Goal: Transaction & Acquisition: Purchase product/service

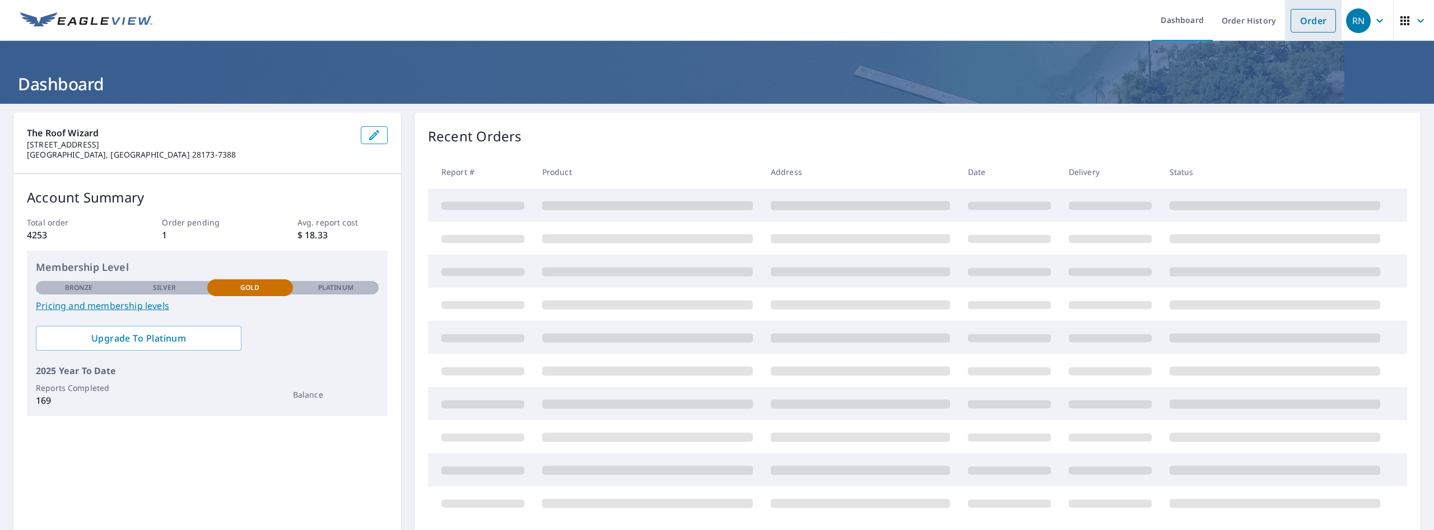
click at [1299, 16] on link "Order" at bounding box center [1313, 21] width 45 height 24
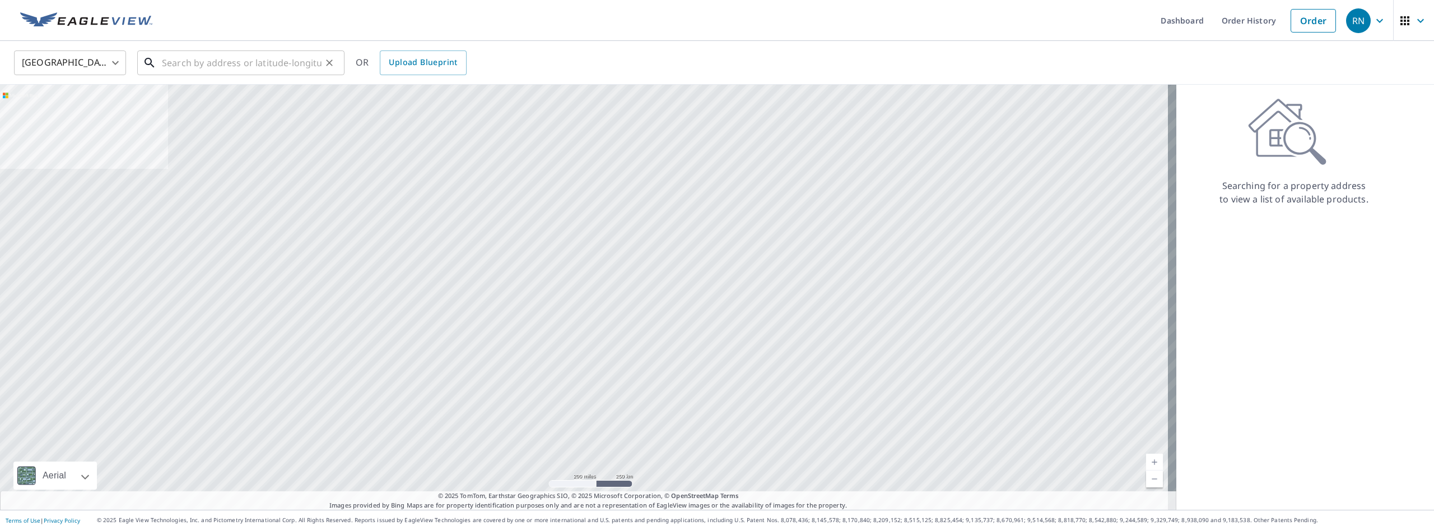
click at [168, 59] on input "text" at bounding box center [242, 62] width 160 height 31
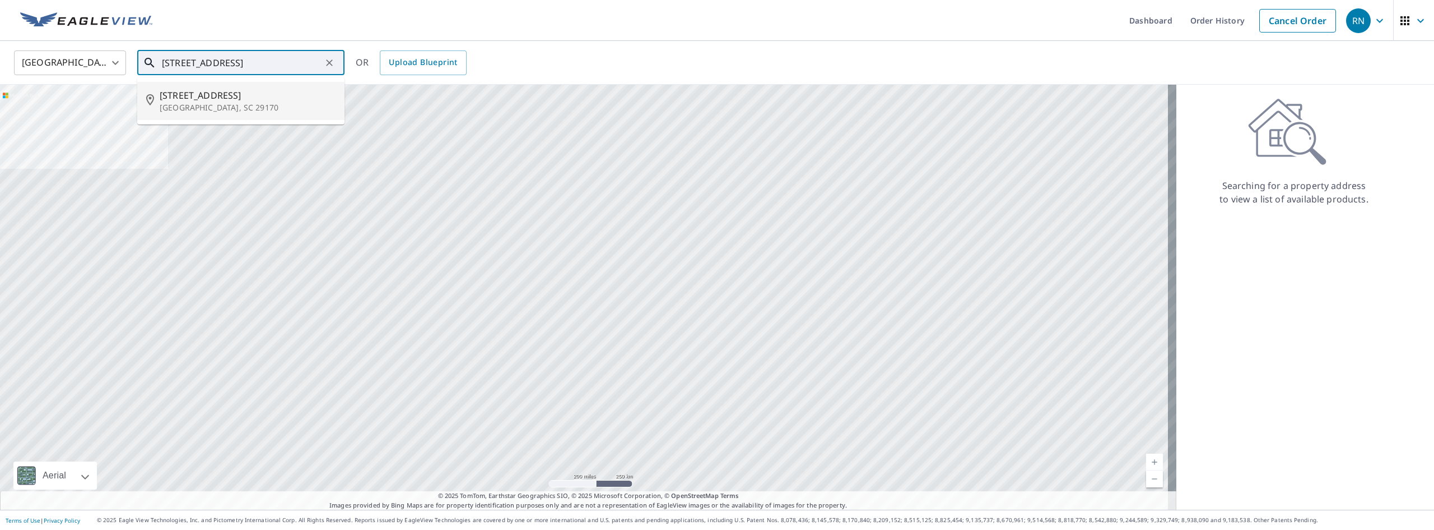
click at [221, 103] on p "[GEOGRAPHIC_DATA], SC 29170" at bounding box center [248, 107] width 176 height 11
type input "[STREET_ADDRESS]"
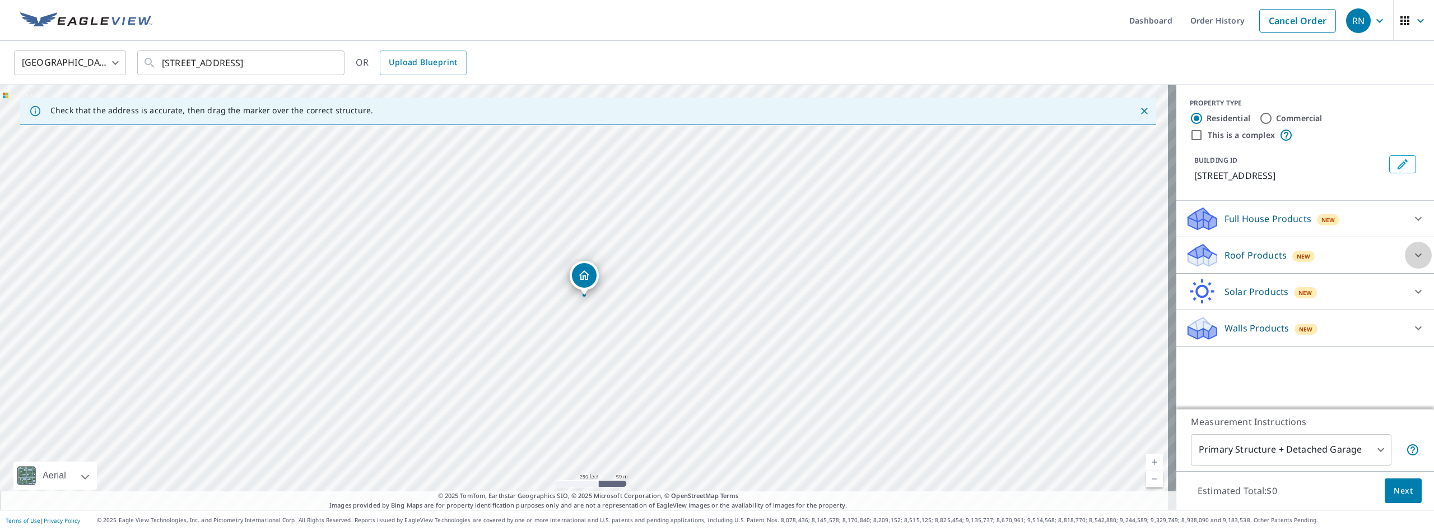
click at [1412, 262] on icon at bounding box center [1418, 254] width 13 height 13
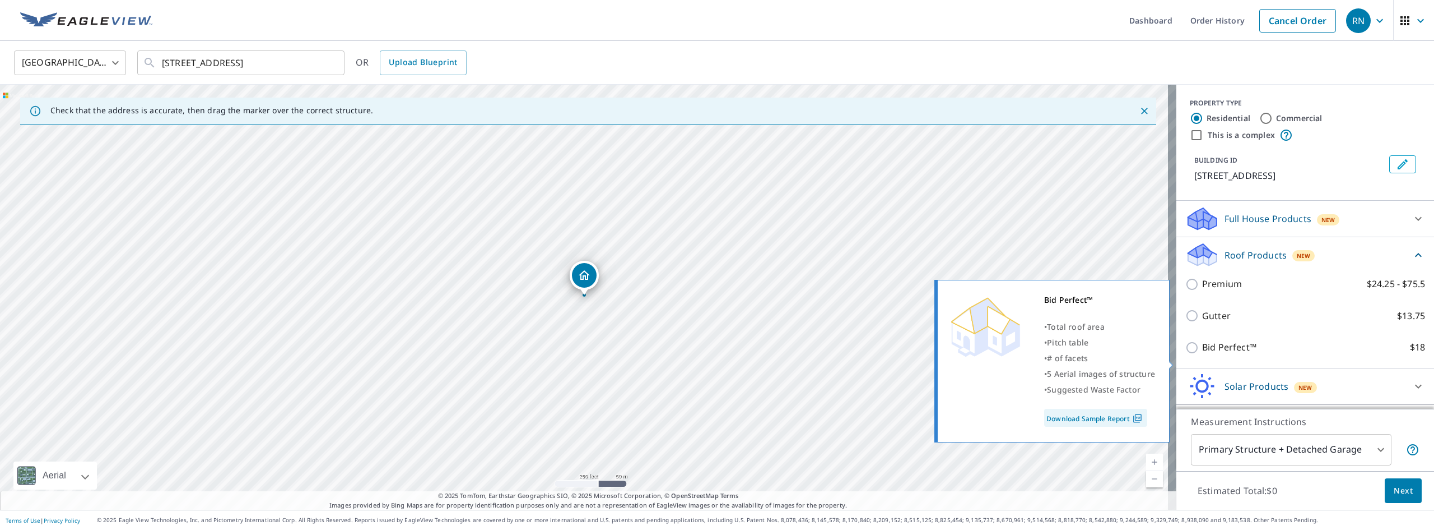
click at [1186, 354] on input "Bid Perfect™ $18" at bounding box center [1194, 347] width 17 height 13
checkbox input "true"
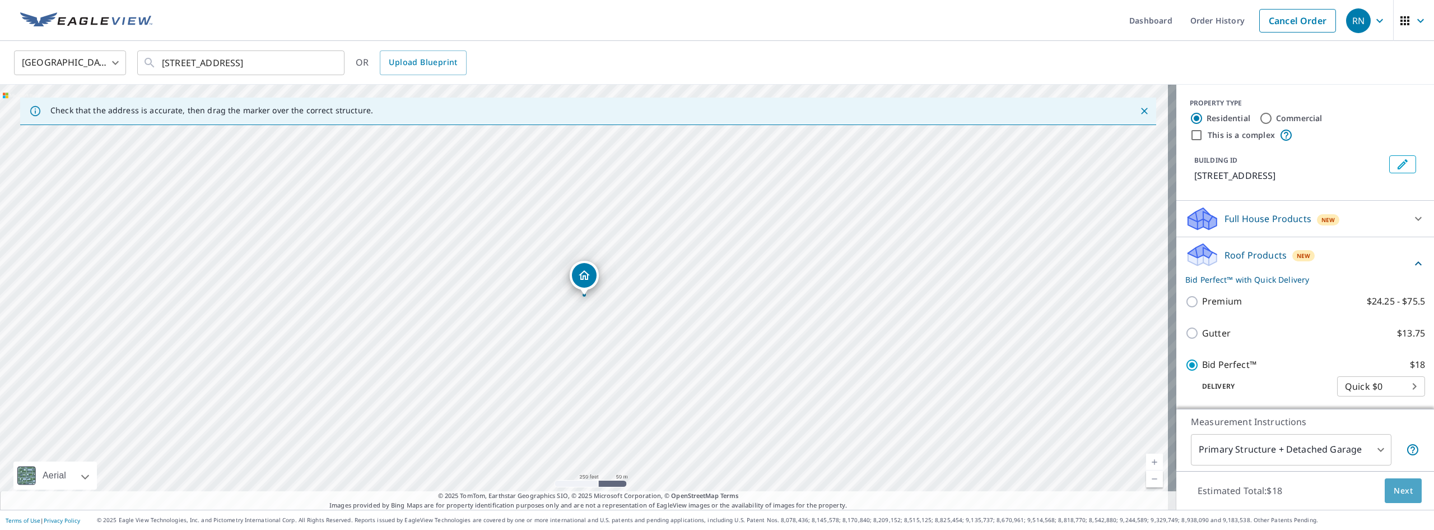
click at [1400, 493] on span "Next" at bounding box center [1403, 491] width 19 height 14
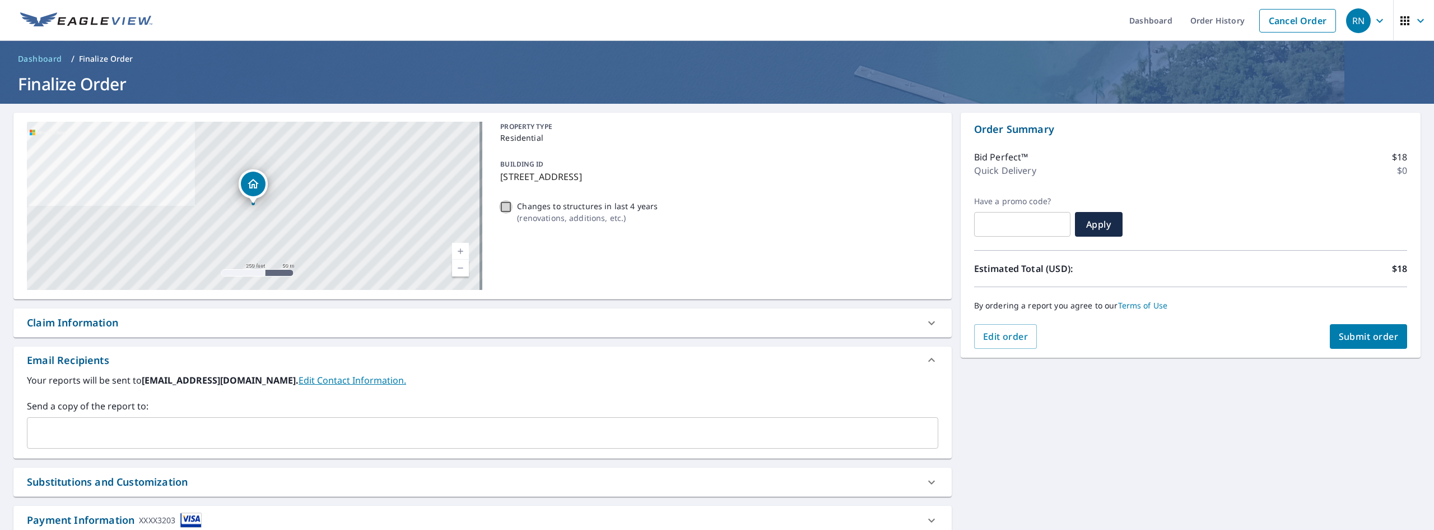
click at [503, 205] on input "Changes to structures in last 4 years ( renovations, additions, etc. )" at bounding box center [505, 206] width 13 height 13
checkbox input "true"
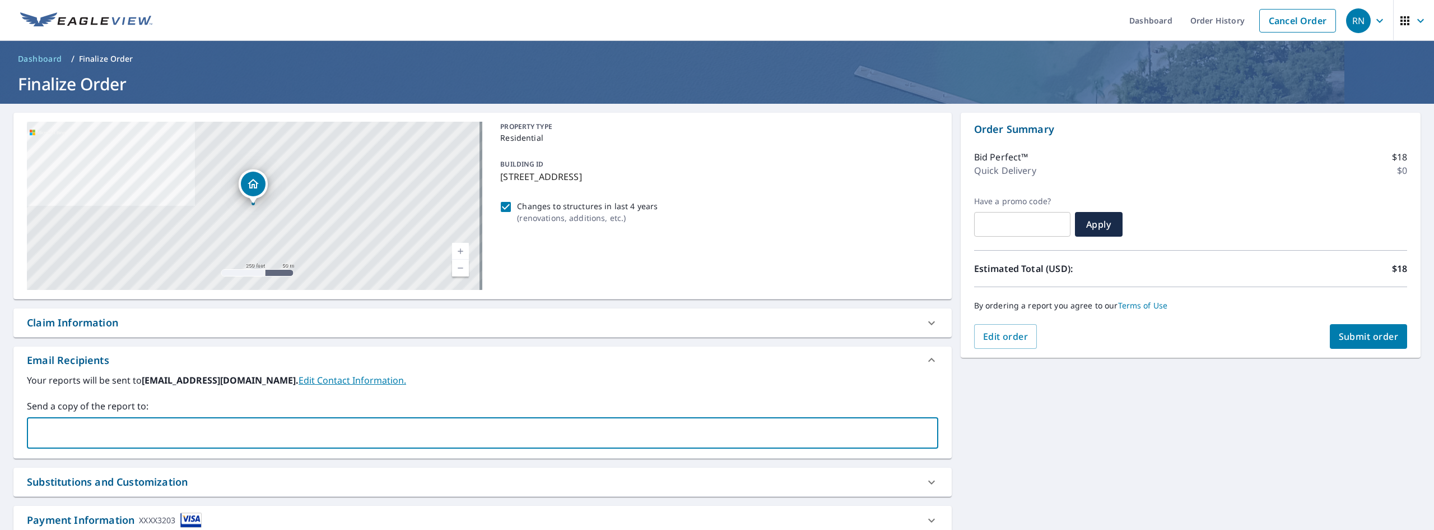
click at [48, 434] on input "text" at bounding box center [474, 432] width 885 height 21
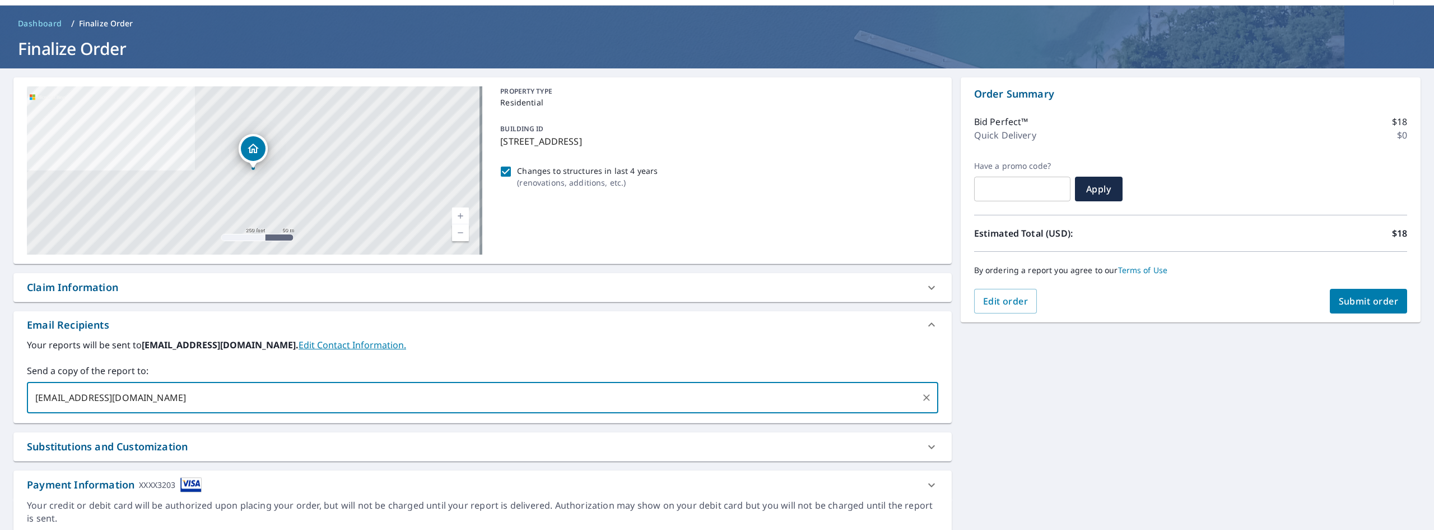
scroll to position [69, 0]
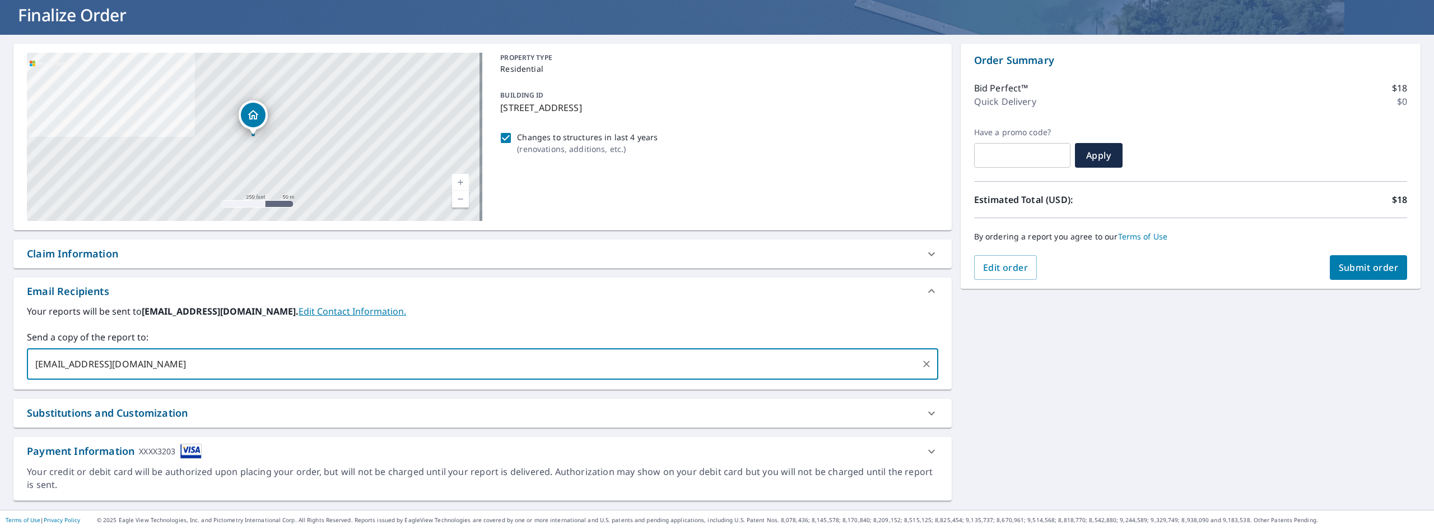
type input "[EMAIL_ADDRESS][DOMAIN_NAME]"
click at [1364, 266] on span "Submit order" at bounding box center [1369, 267] width 60 height 12
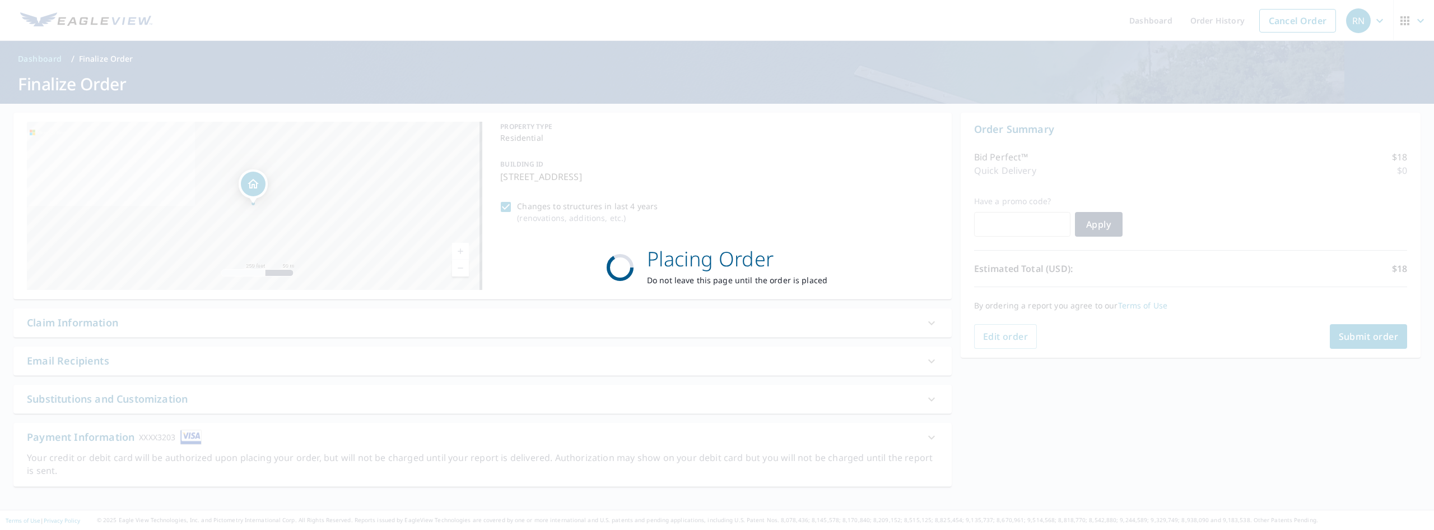
scroll to position [0, 0]
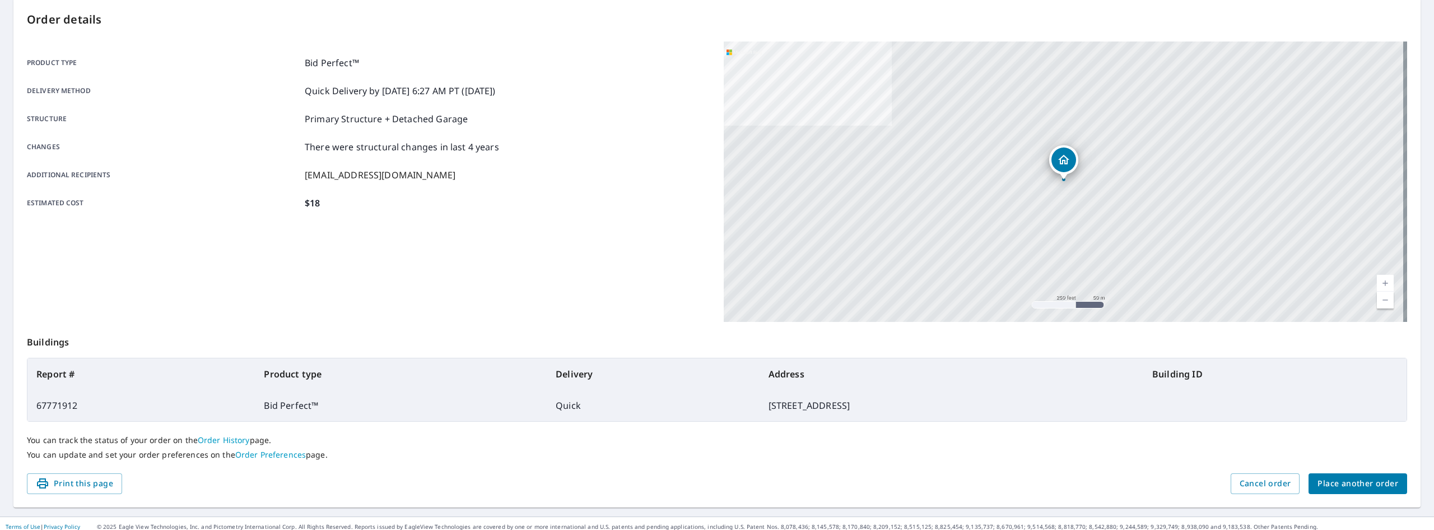
scroll to position [122, 0]
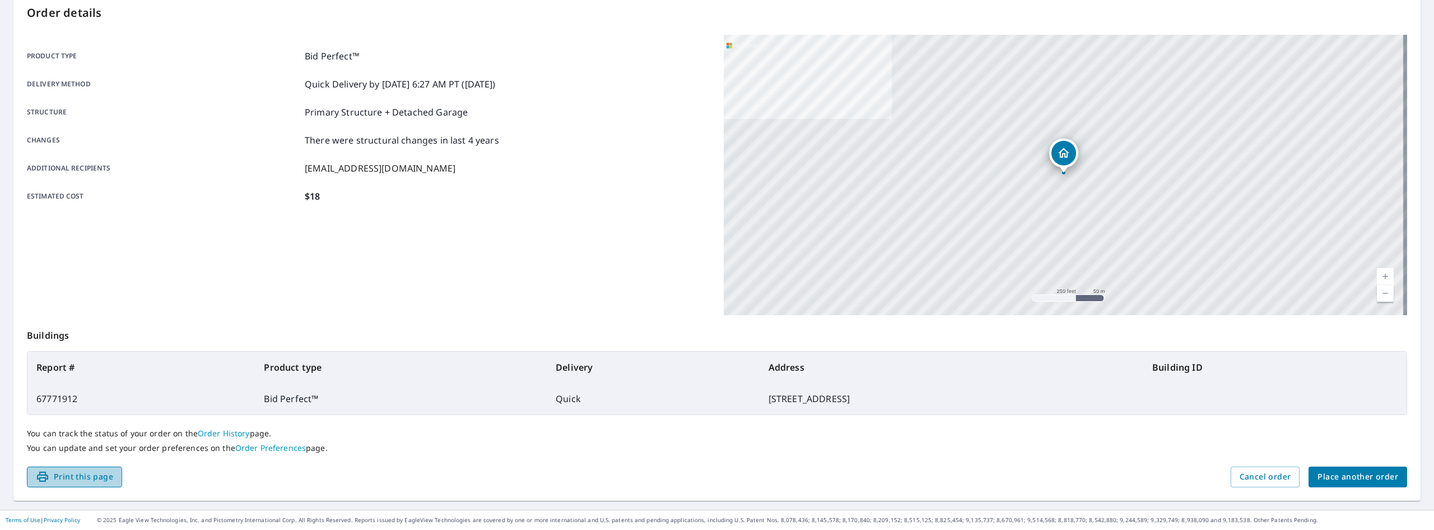
click at [52, 476] on span "Print this page" at bounding box center [74, 477] width 77 height 14
